Goal: Task Accomplishment & Management: Use online tool/utility

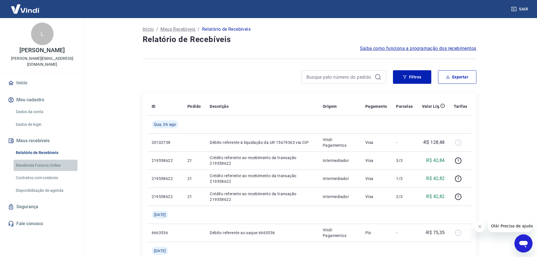
click at [53, 161] on link "Recebíveis Futuros Online" at bounding box center [46, 165] width 64 height 12
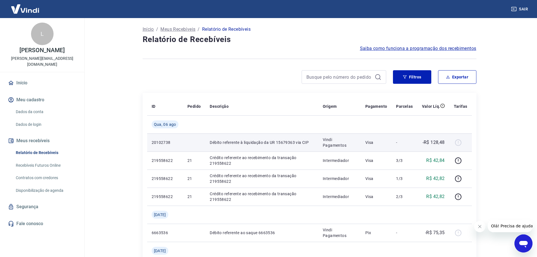
click at [458, 143] on div at bounding box center [460, 142] width 14 height 9
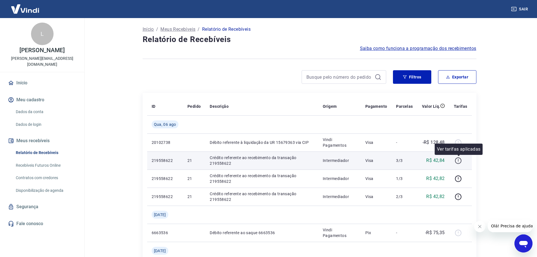
click at [457, 161] on icon "button" at bounding box center [457, 160] width 7 height 7
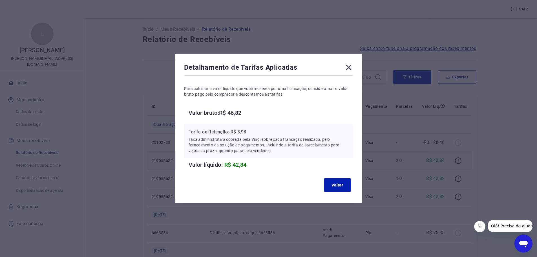
click at [351, 65] on icon at bounding box center [348, 67] width 5 height 5
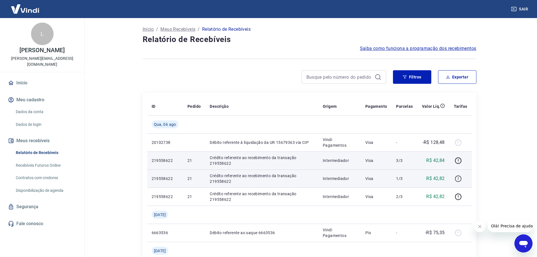
click at [457, 179] on icon "button" at bounding box center [457, 178] width 7 height 7
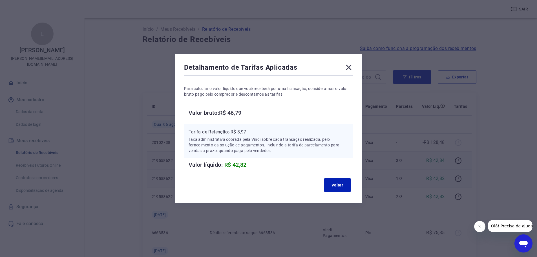
click at [351, 65] on icon at bounding box center [348, 67] width 9 height 9
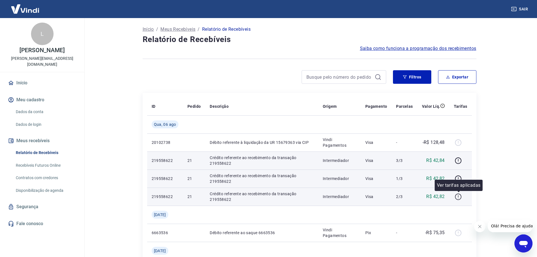
click at [459, 201] on button "button" at bounding box center [457, 196] width 9 height 9
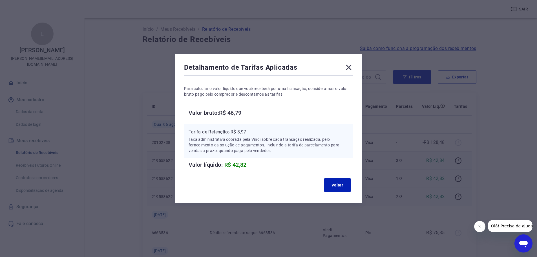
click at [353, 63] on icon at bounding box center [348, 67] width 9 height 9
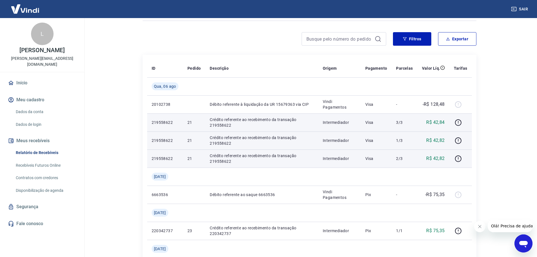
scroll to position [28, 0]
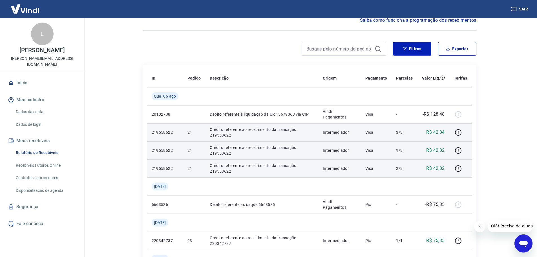
click at [52, 159] on link "Recebíveis Futuros Online" at bounding box center [46, 165] width 64 height 12
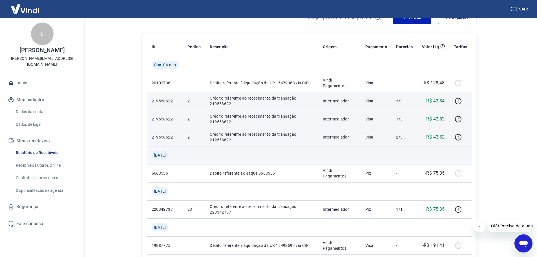
scroll to position [113, 0]
